Goal: Transaction & Acquisition: Purchase product/service

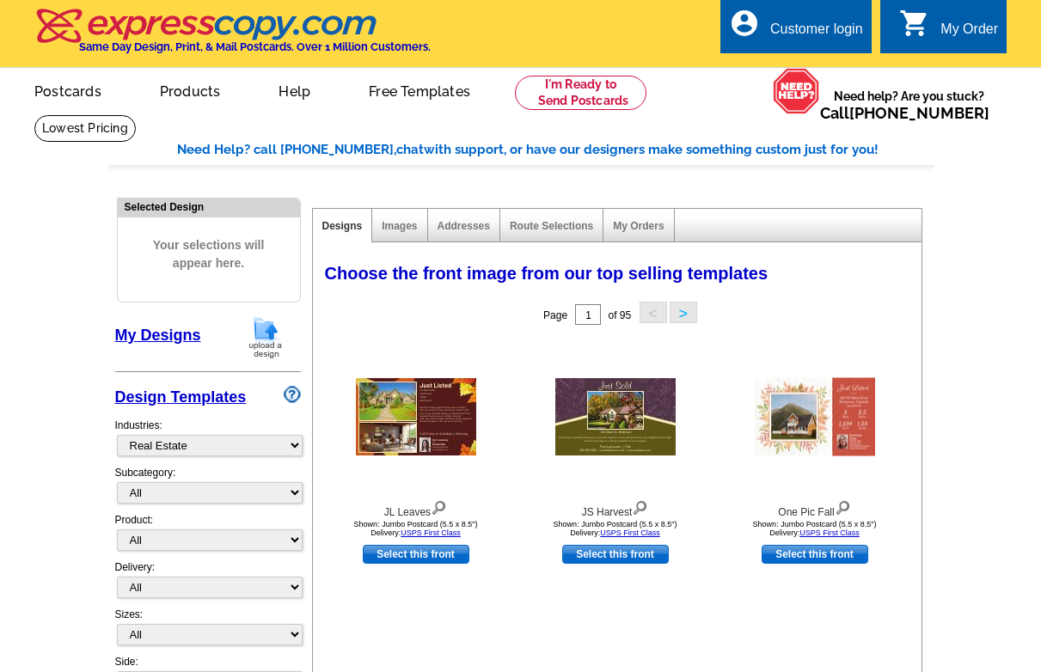
select select "785"
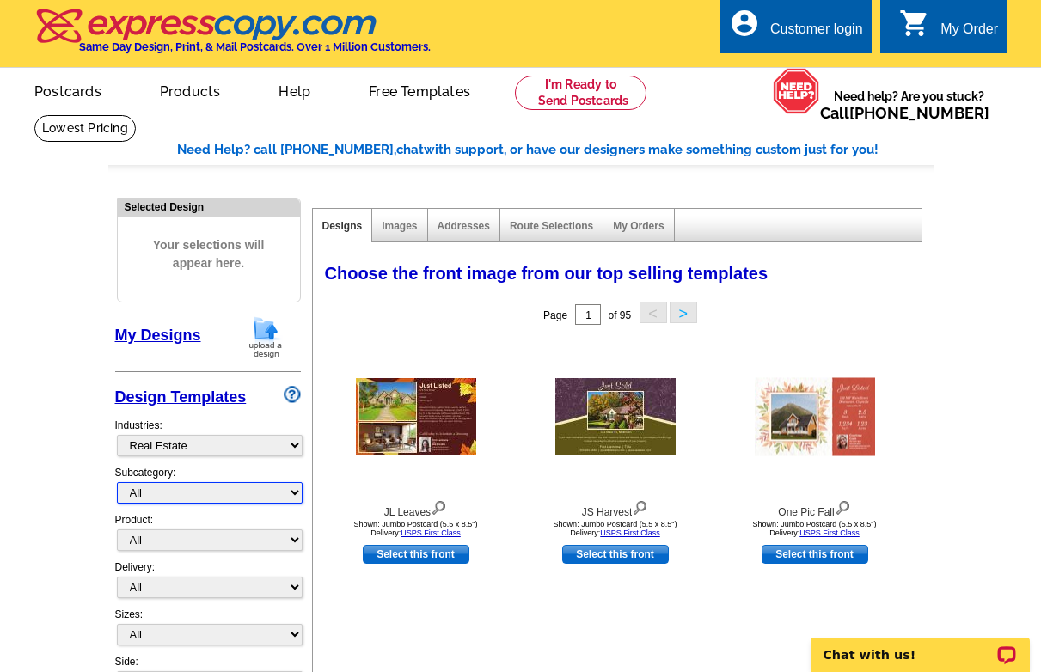
select select "791"
click option "Market Report" at bounding box center [0, 0] width 0 height 0
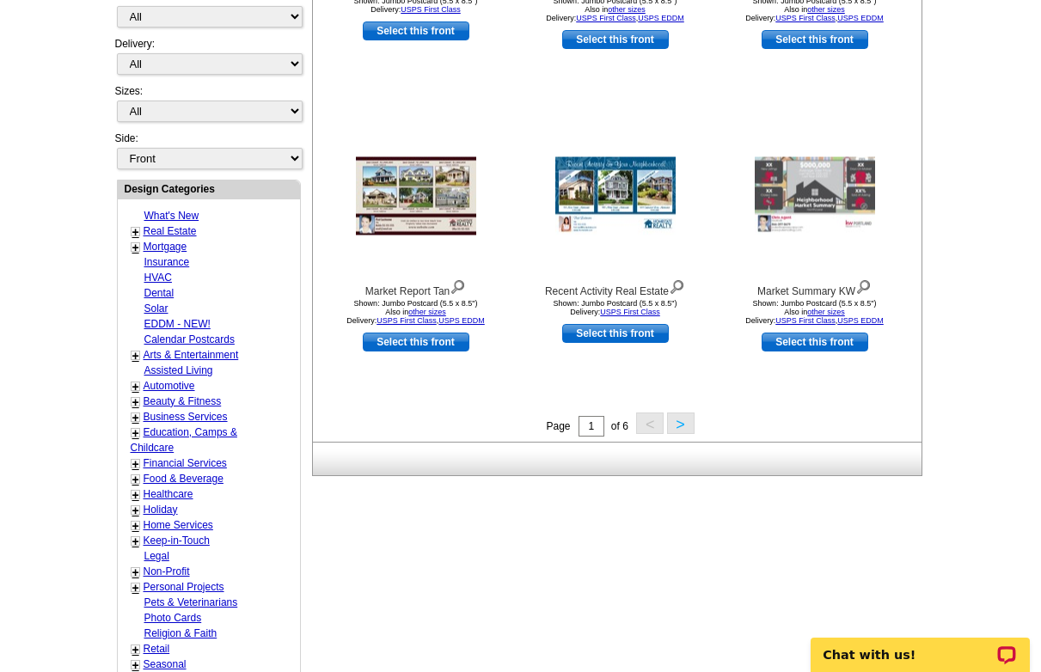
scroll to position [526, 0]
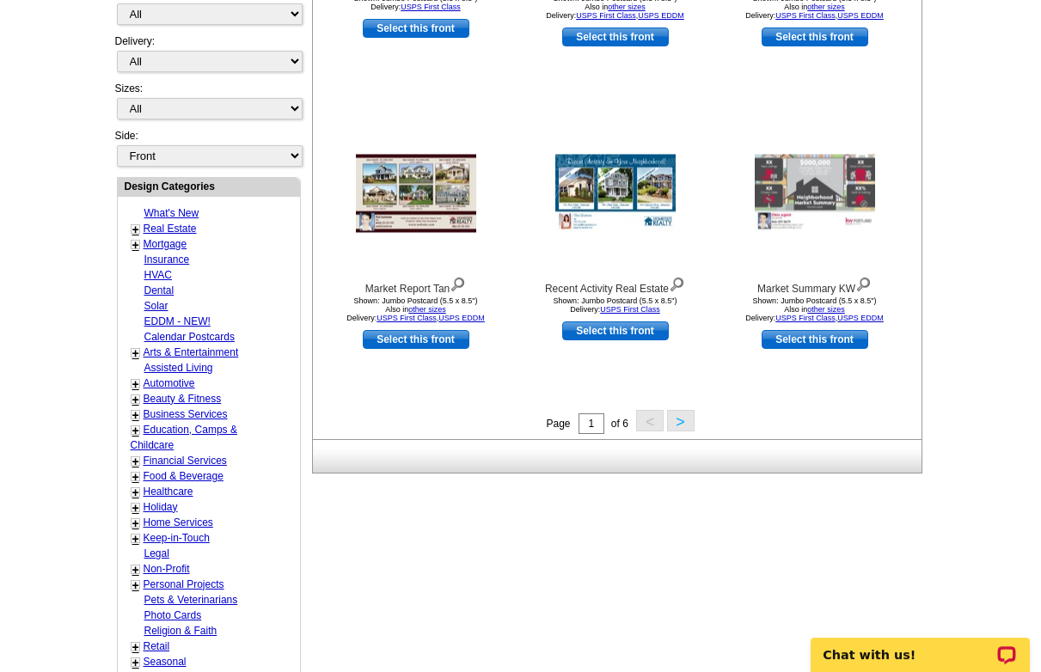
click at [680, 426] on button ">" at bounding box center [681, 420] width 28 height 21
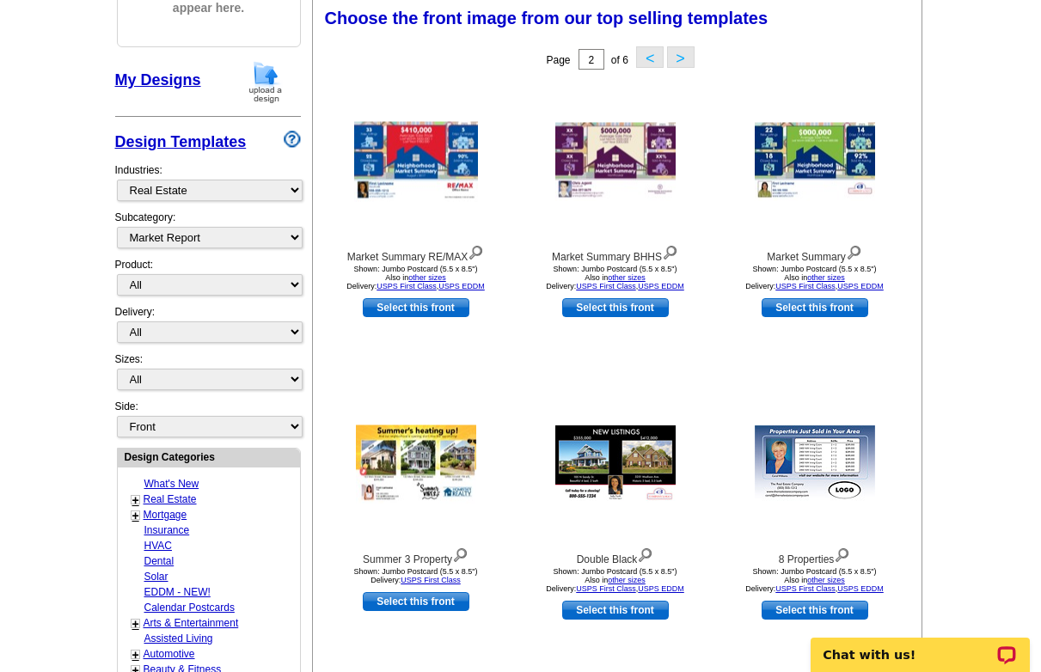
scroll to position [254, 0]
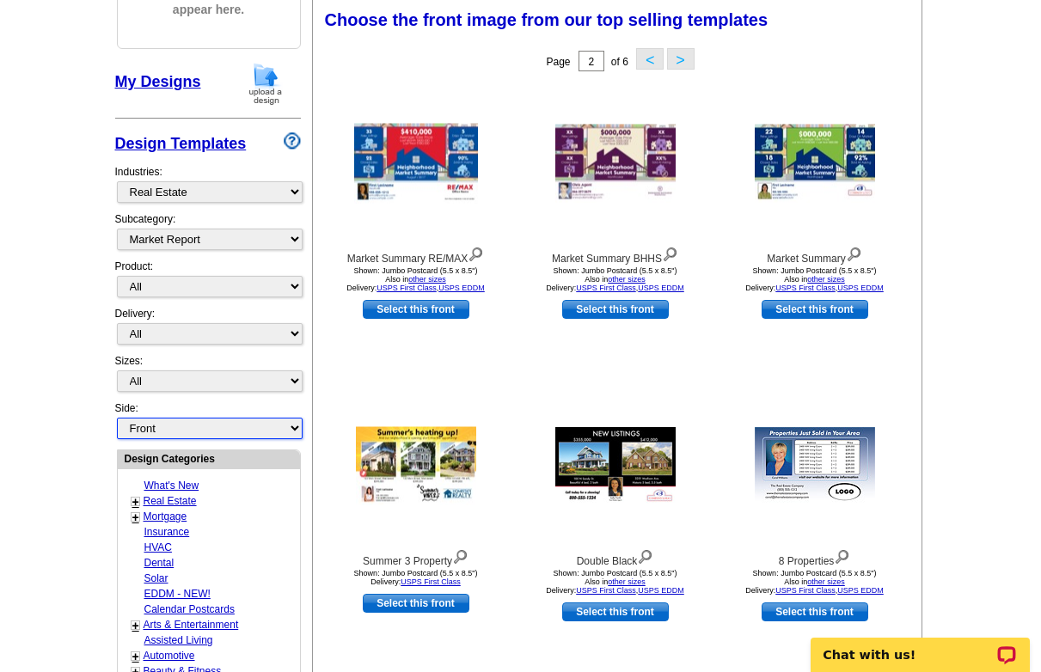
click at [117, 418] on select "Front Back" at bounding box center [210, 428] width 186 height 21
select select "front"
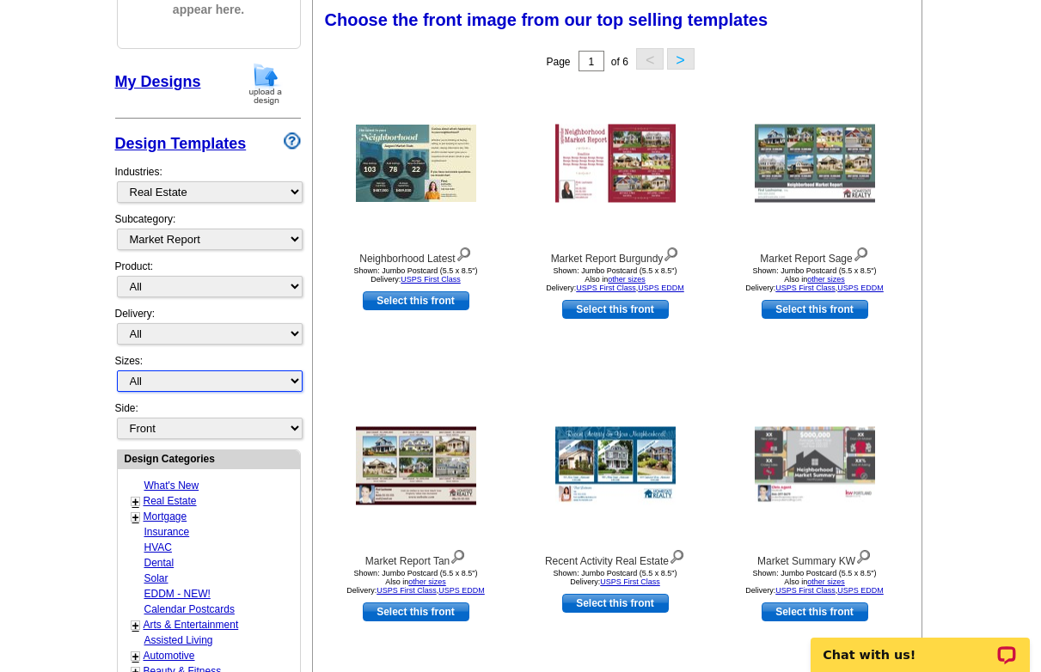
drag, startPoint x: 188, startPoint y: 427, endPoint x: 150, endPoint y: 379, distance: 61.2
click at [117, 371] on select "All Jumbo Postcard (5.5" x 8.5") Regular Postcard (4.25" x 5.6") Panoramic Post…" at bounding box center [210, 381] width 186 height 21
select select "1"
click option "Regular Postcard (4.25" x 5.6")" at bounding box center [0, 0] width 0 height 0
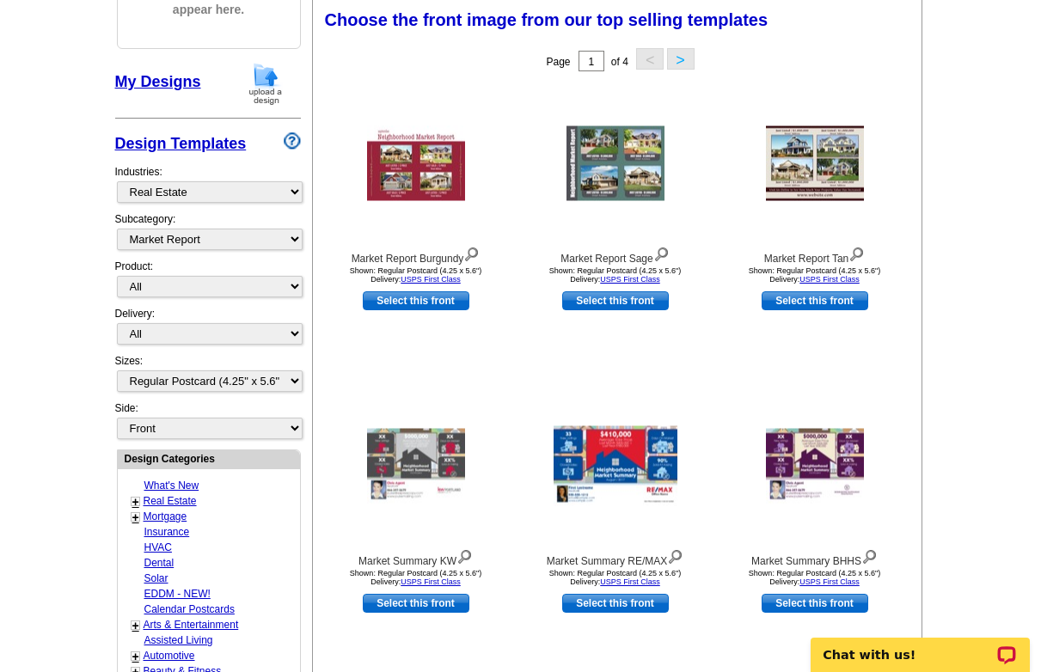
click at [679, 65] on button ">" at bounding box center [681, 58] width 28 height 21
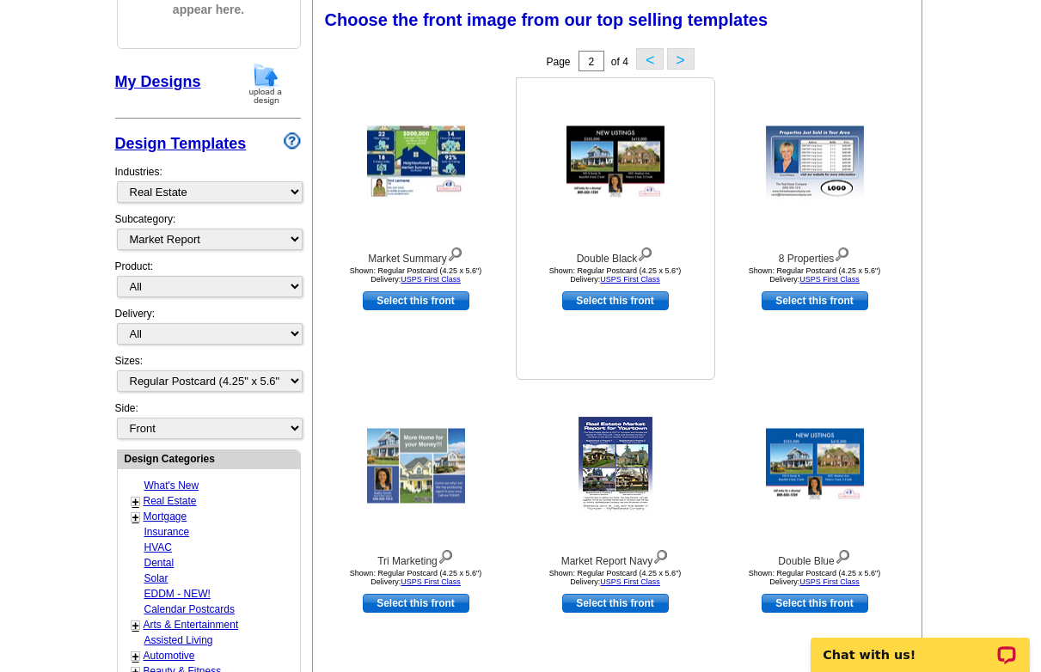
click at [599, 175] on img at bounding box center [616, 163] width 98 height 75
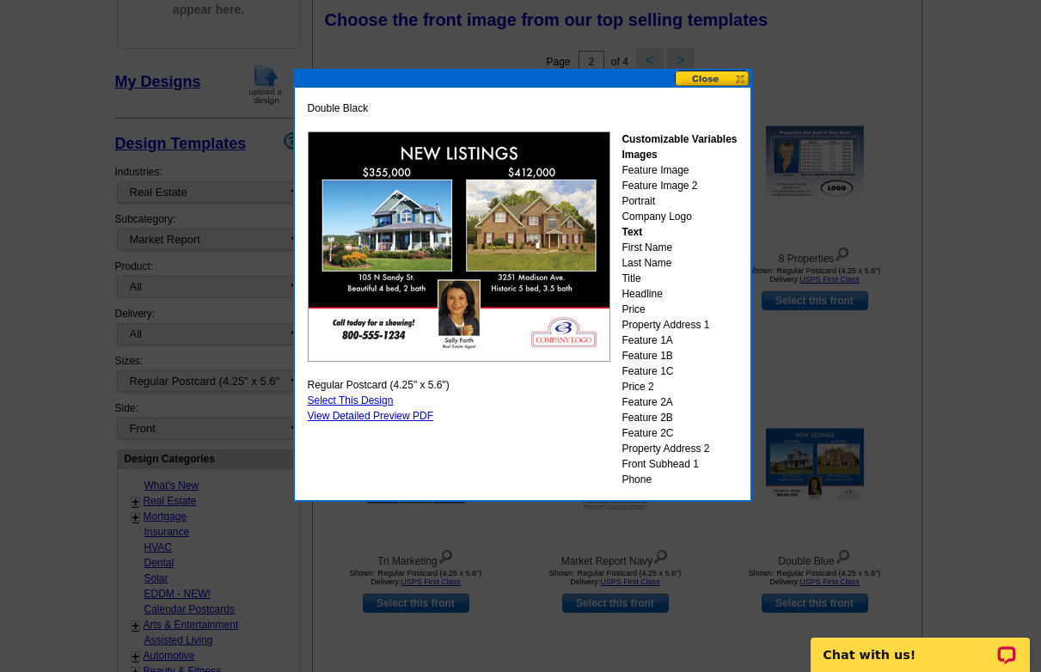
click at [735, 74] on button at bounding box center [713, 78] width 76 height 16
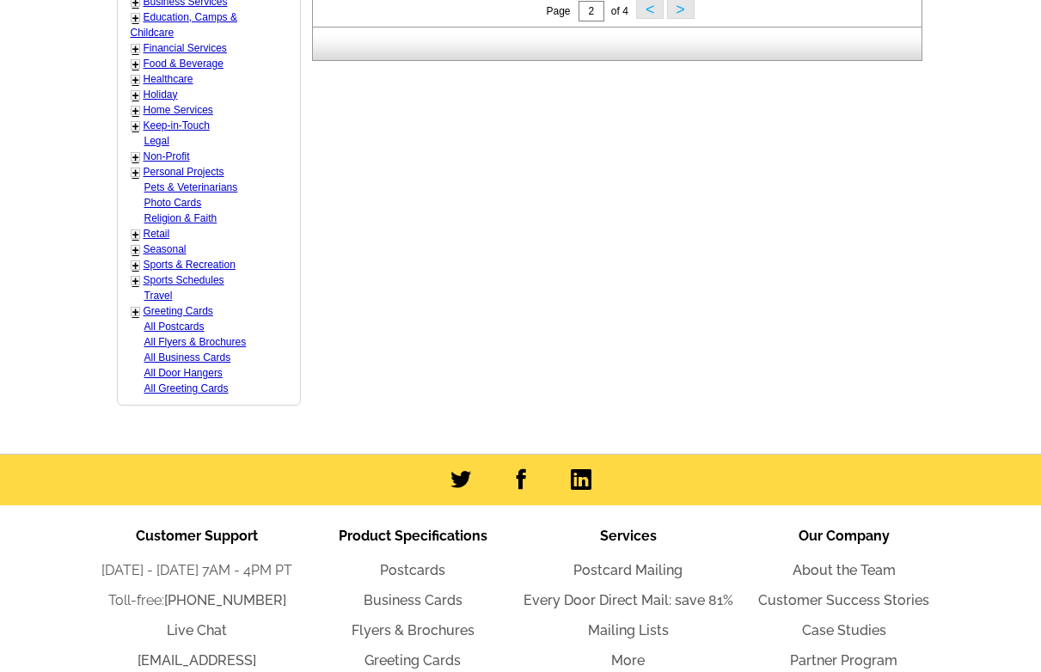
scroll to position [1083, 0]
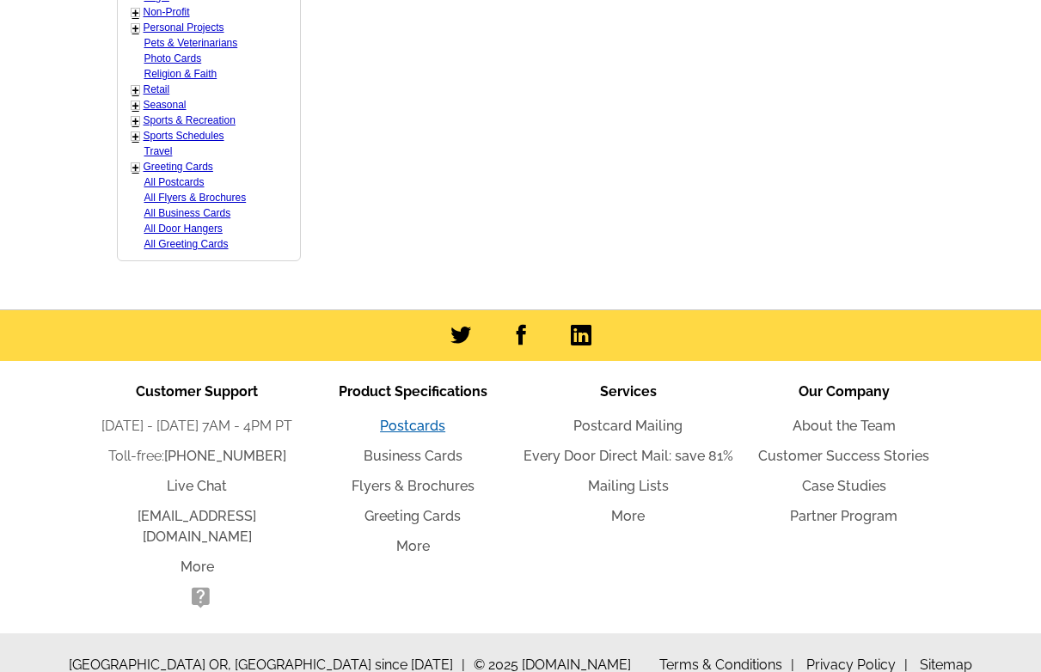
click at [410, 423] on link "Postcards" at bounding box center [412, 426] width 65 height 16
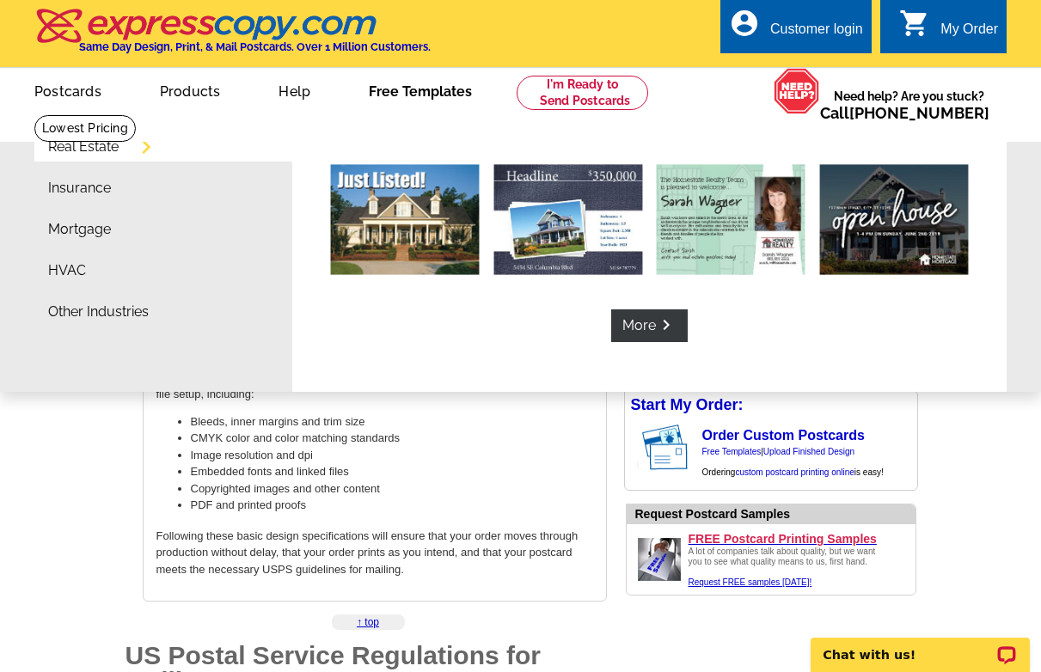
click at [414, 93] on link "Free Templates" at bounding box center [420, 90] width 158 height 40
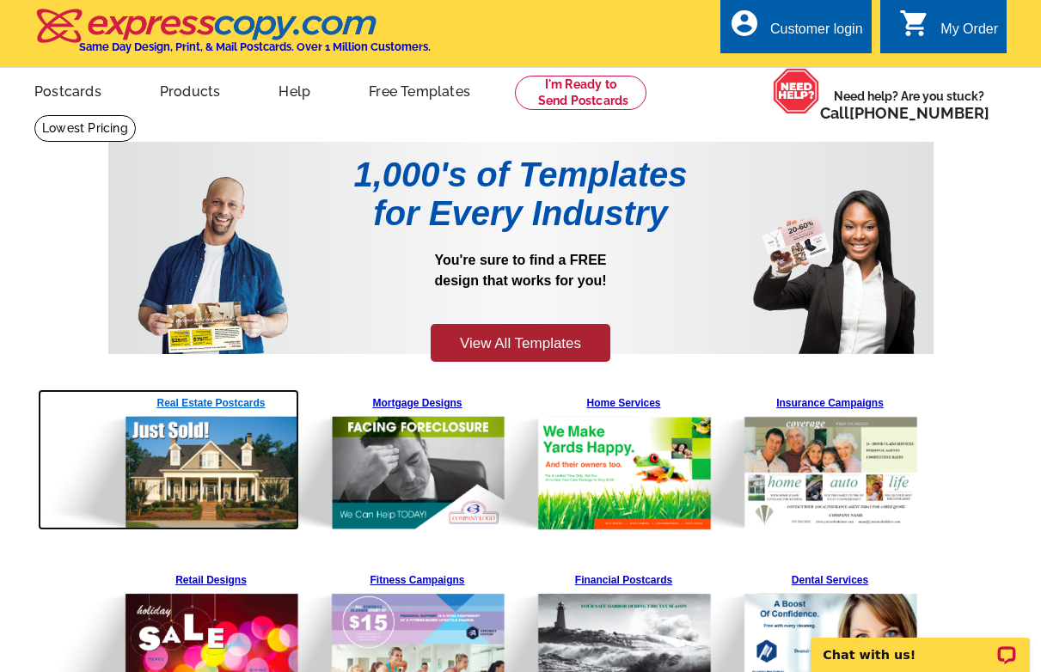
click at [200, 395] on img at bounding box center [169, 459] width 262 height 141
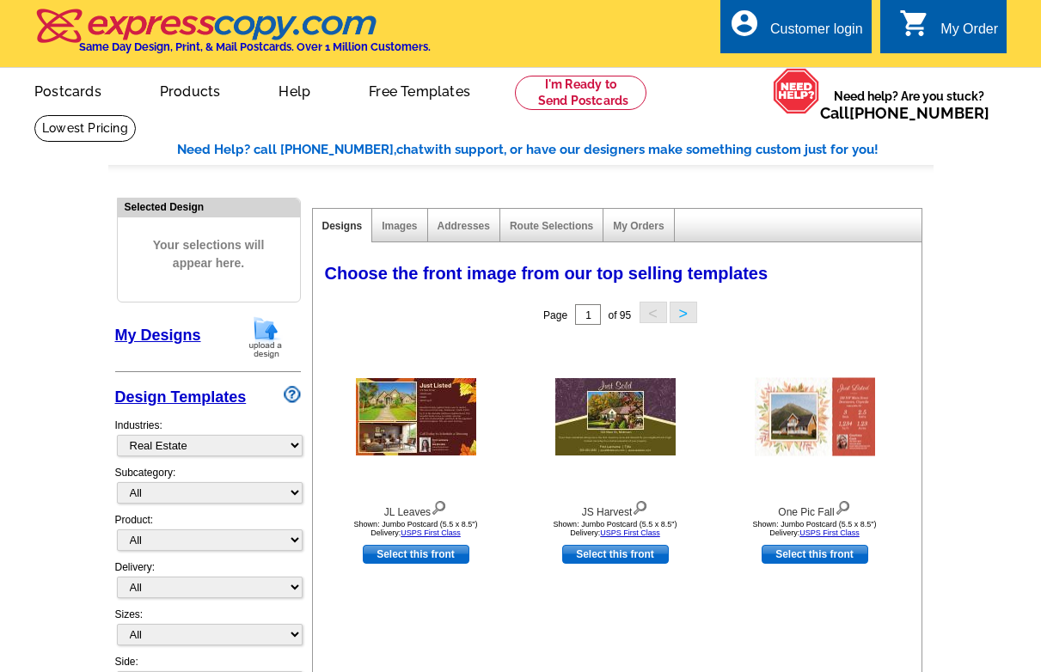
select select "785"
